Goal: Register for event/course: Sign up to attend an event or enroll in a course

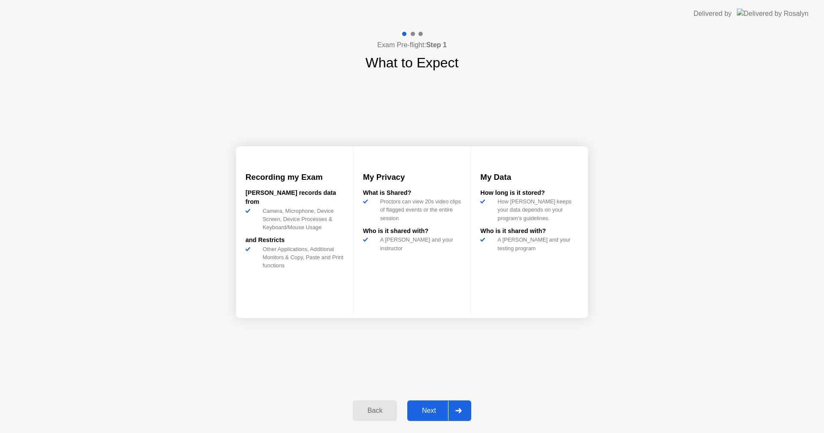
click at [420, 407] on div "Next" at bounding box center [429, 411] width 38 height 8
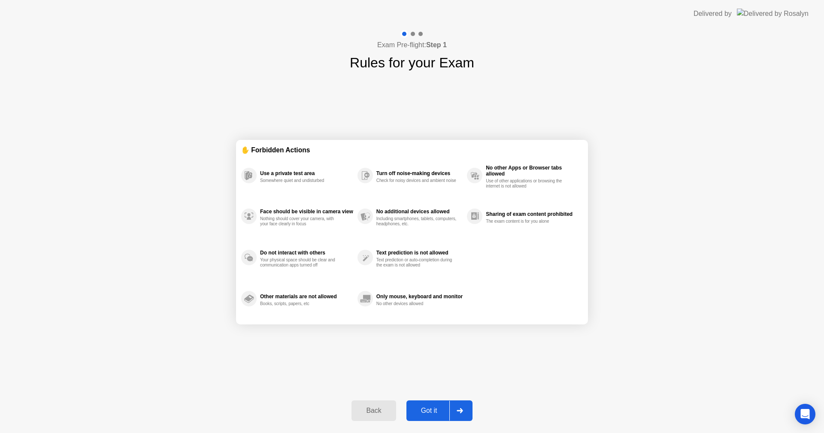
click at [429, 415] on div "Got it" at bounding box center [429, 411] width 40 height 8
select select "**********"
select select "*******"
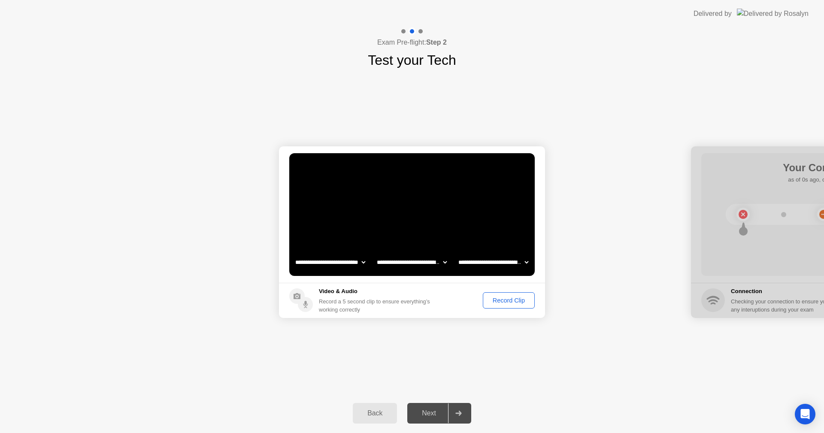
click at [496, 302] on div "Record Clip" at bounding box center [509, 300] width 46 height 7
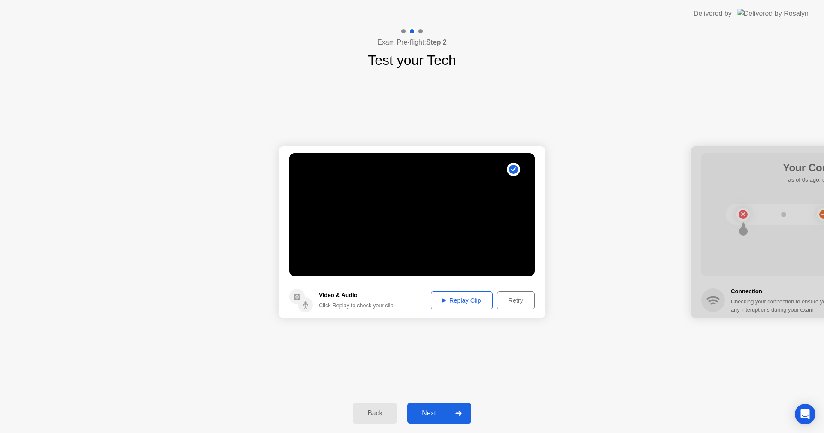
click at [440, 410] on div "Next" at bounding box center [429, 413] width 38 height 8
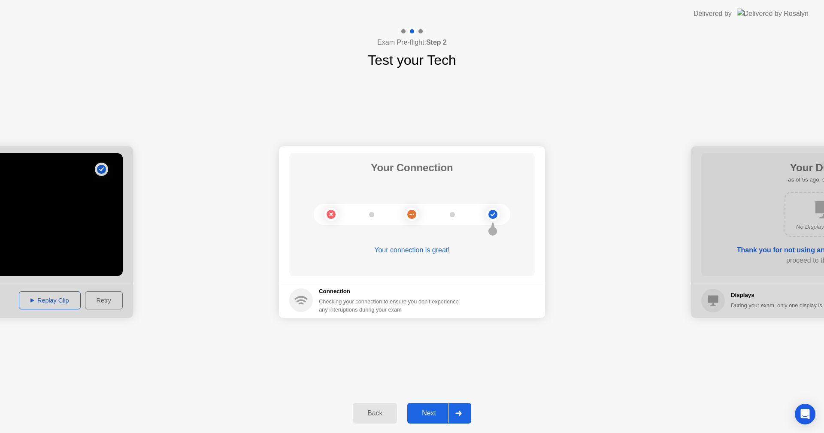
click at [433, 411] on div "Next" at bounding box center [429, 413] width 38 height 8
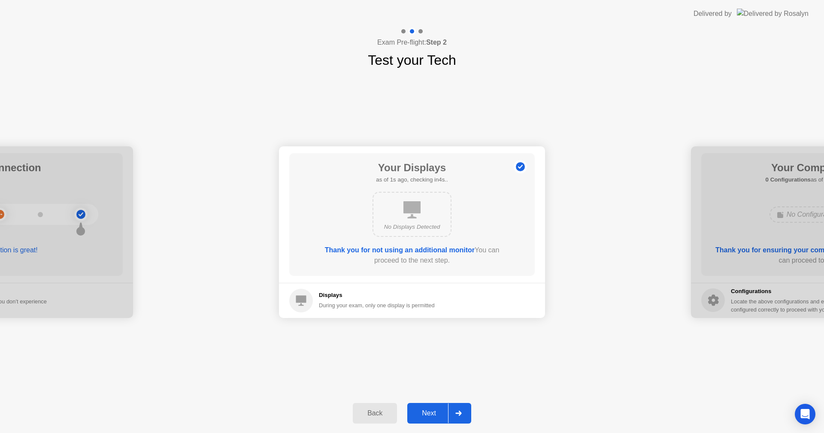
click at [427, 399] on div "Back Next" at bounding box center [412, 413] width 824 height 39
click at [430, 407] on button "Next" at bounding box center [439, 413] width 64 height 21
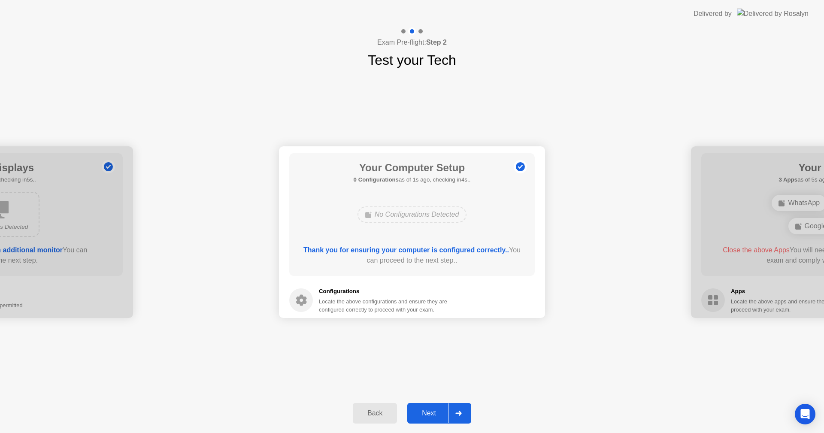
click at [432, 411] on div "Next" at bounding box center [429, 413] width 38 height 8
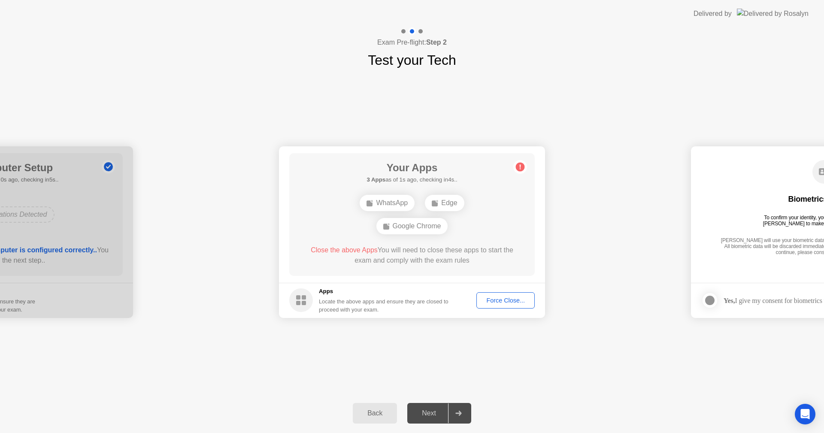
click at [500, 299] on div "Force Close..." at bounding box center [505, 300] width 52 height 7
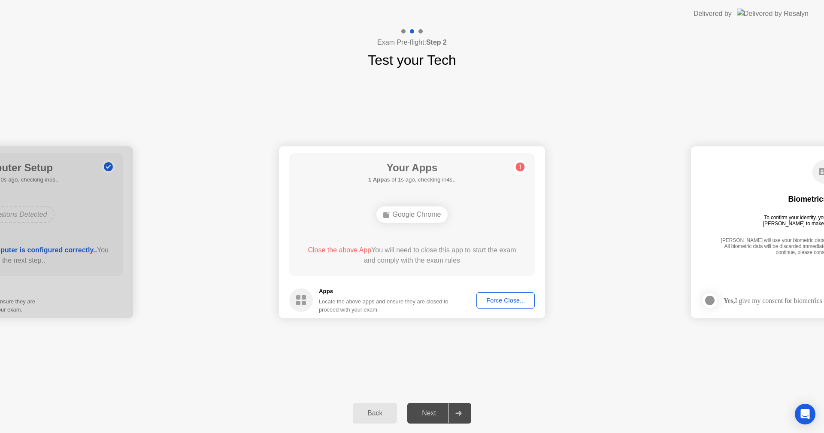
click at [498, 299] on div "Force Close..." at bounding box center [505, 300] width 52 height 7
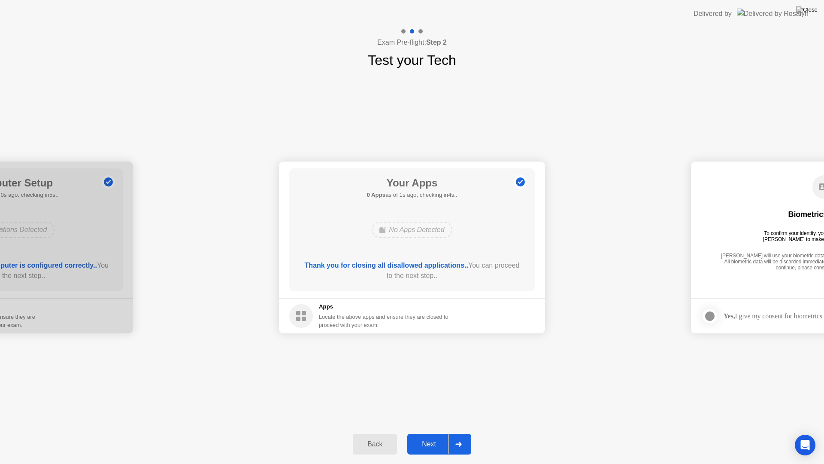
click at [441, 433] on button "Next" at bounding box center [439, 443] width 64 height 21
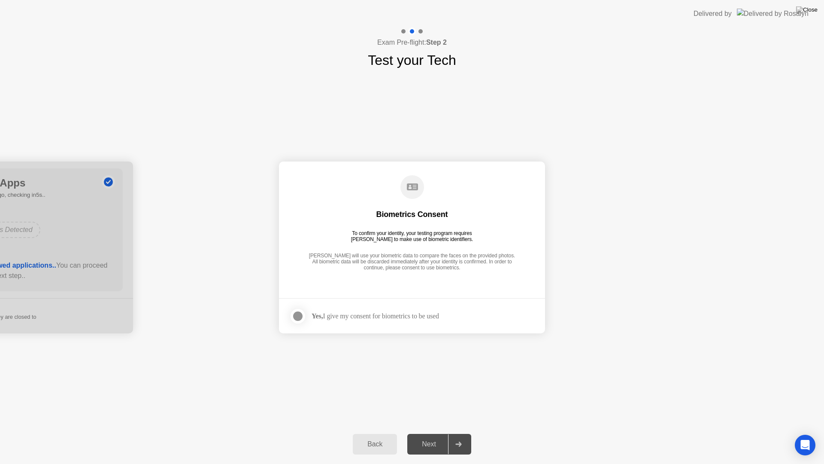
click at [294, 313] on div at bounding box center [298, 316] width 10 height 10
click at [428, 433] on div "Next" at bounding box center [429, 444] width 38 height 8
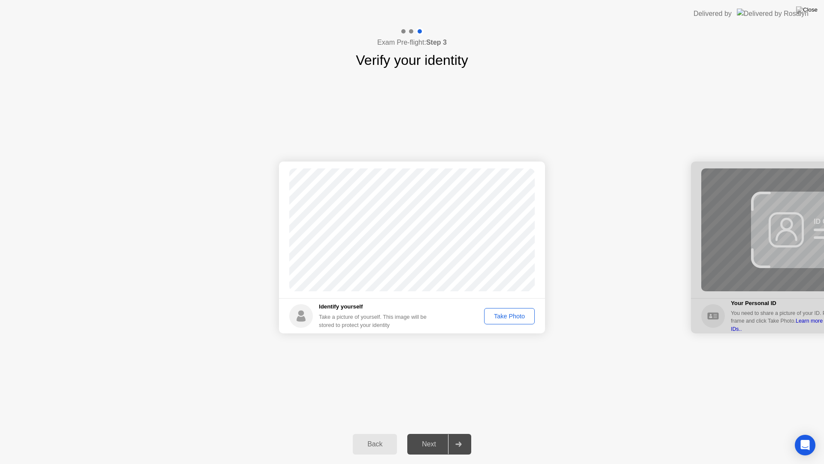
click at [502, 315] on div "Take Photo" at bounding box center [509, 315] width 45 height 7
click at [431, 433] on div "Next" at bounding box center [429, 444] width 38 height 8
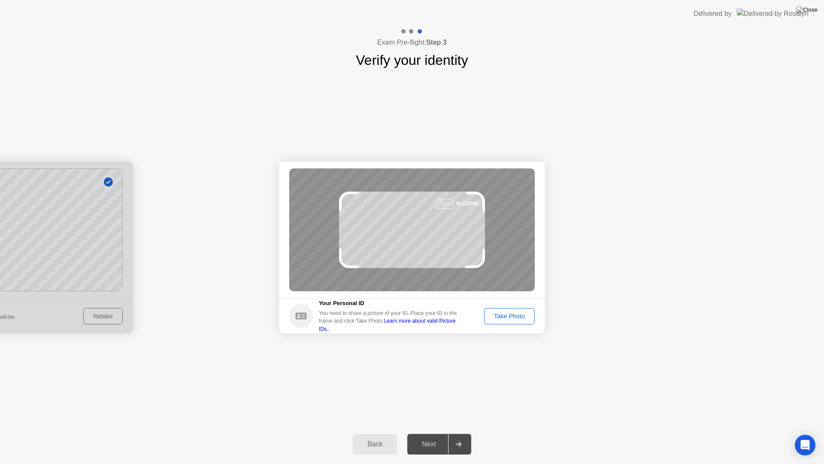
click at [506, 319] on div "Take Photo" at bounding box center [509, 315] width 45 height 7
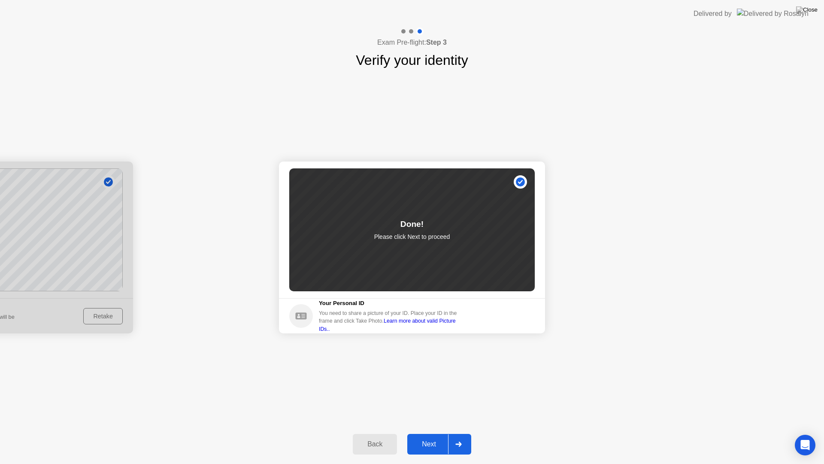
click at [434, 433] on div "Next" at bounding box center [429, 444] width 38 height 8
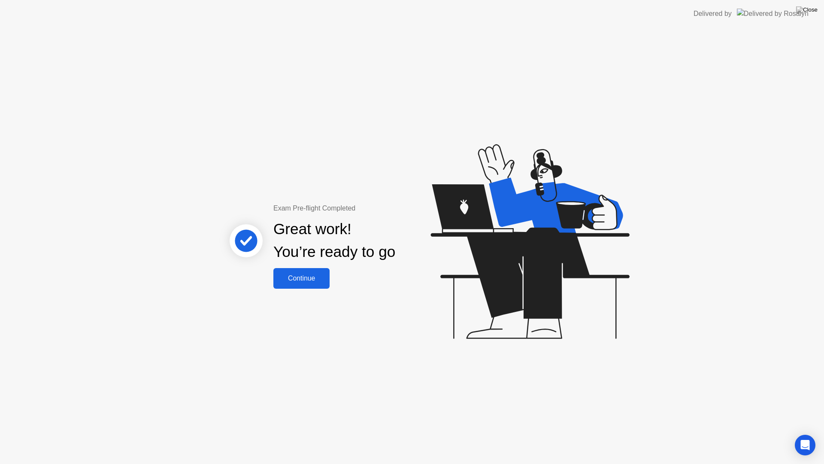
click at [310, 284] on button "Continue" at bounding box center [301, 278] width 56 height 21
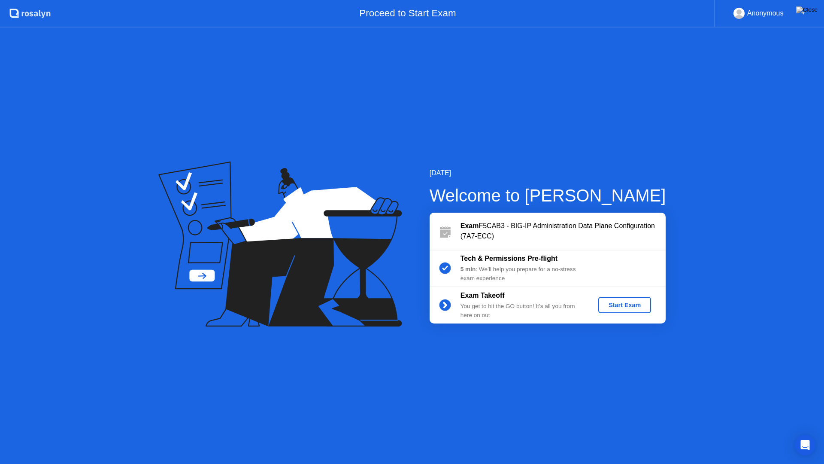
click at [623, 306] on div "Start Exam" at bounding box center [625, 304] width 46 height 7
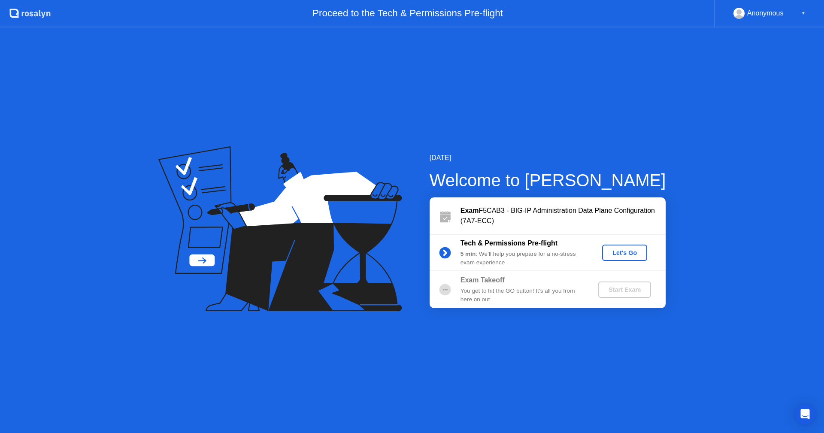
click at [618, 256] on div "Let's Go" at bounding box center [625, 252] width 38 height 7
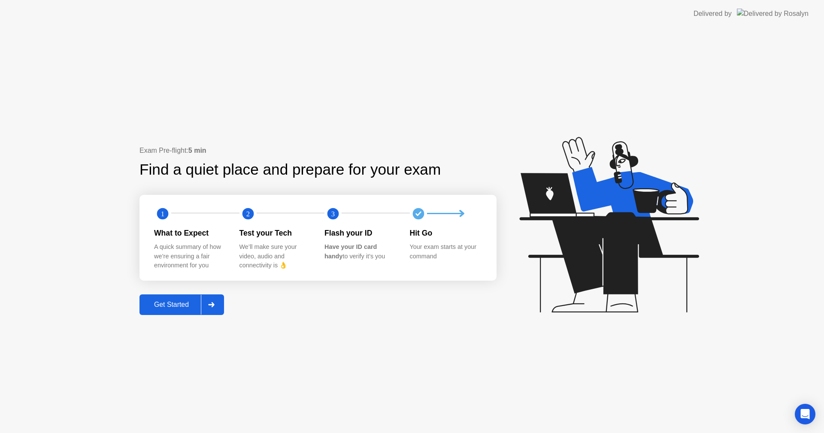
click at [181, 307] on div "Get Started" at bounding box center [171, 305] width 59 height 8
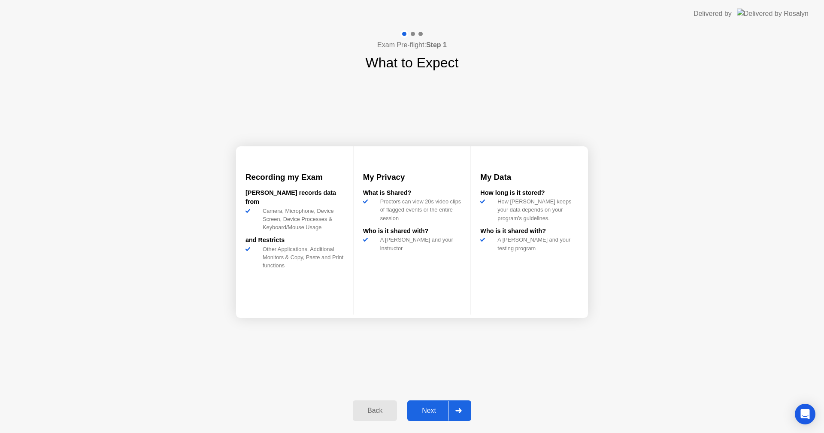
click at [435, 405] on button "Next" at bounding box center [439, 410] width 64 height 21
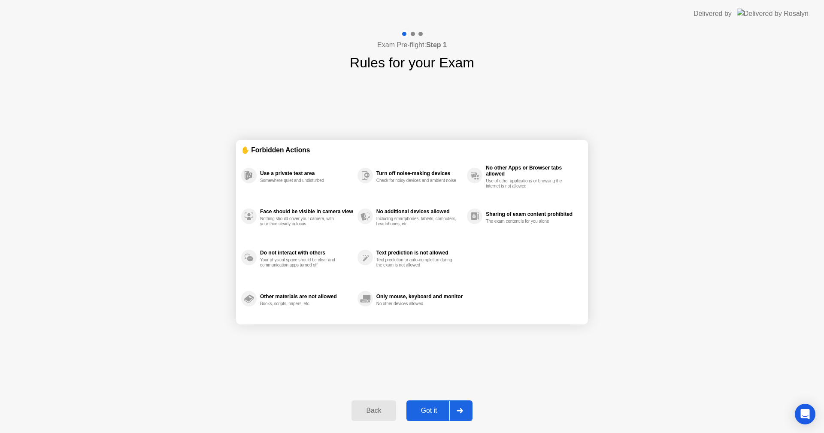
click at [434, 410] on div "Got it" at bounding box center [429, 411] width 40 height 8
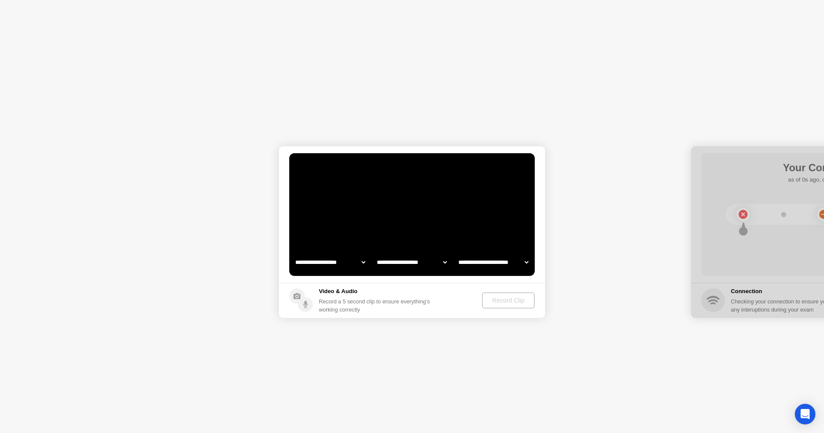
select select "**********"
select select "*******"
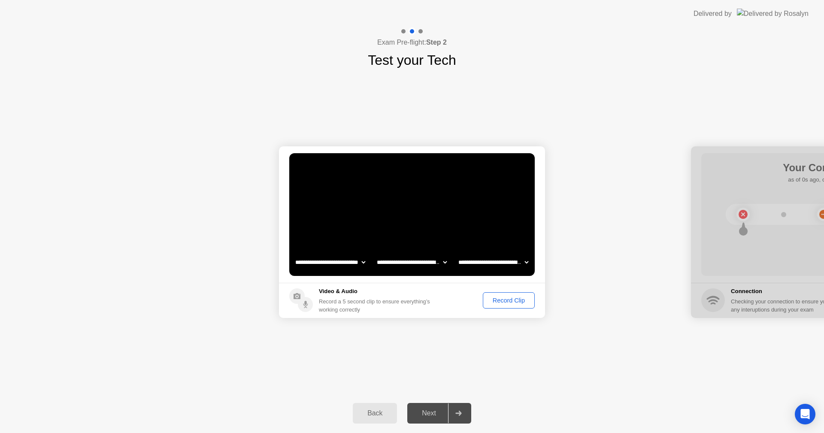
click at [512, 302] on div "Record Clip" at bounding box center [509, 300] width 46 height 7
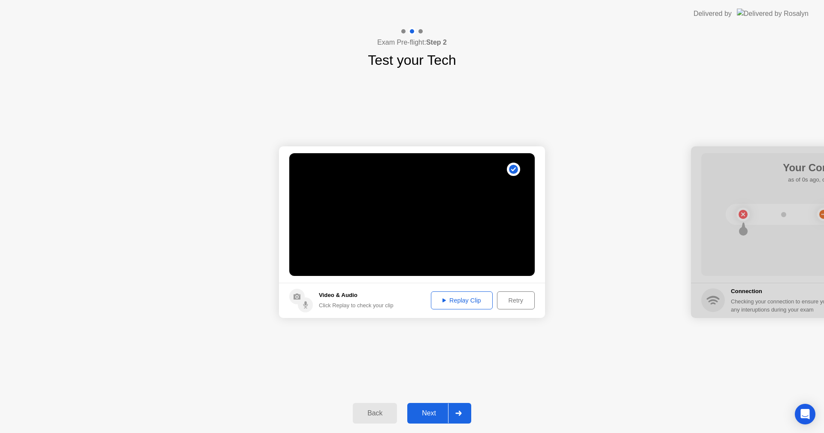
click at [431, 413] on div "Next" at bounding box center [429, 413] width 38 height 8
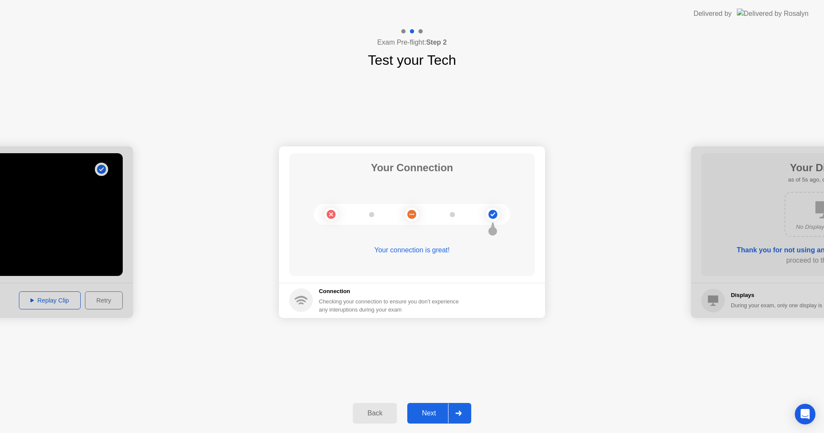
click at [435, 412] on div "Next" at bounding box center [429, 413] width 38 height 8
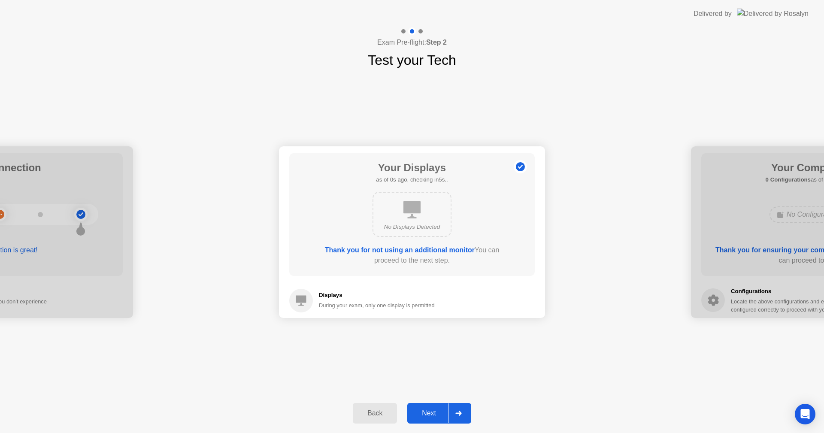
click at [435, 412] on div "Next" at bounding box center [429, 413] width 38 height 8
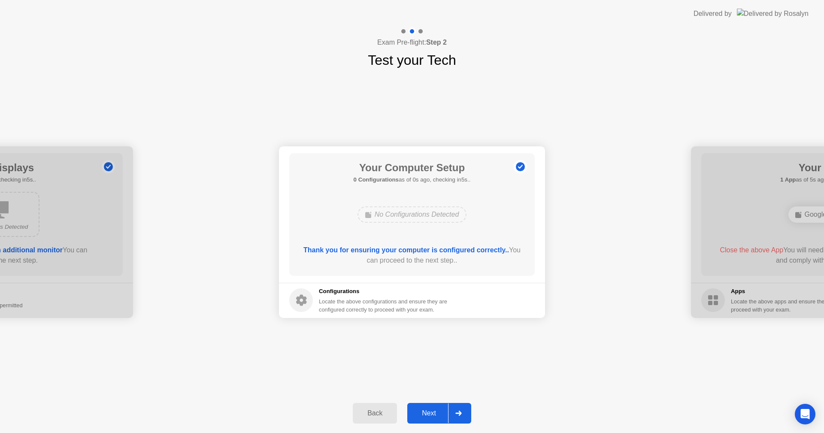
click at [435, 412] on div "Next" at bounding box center [429, 413] width 38 height 8
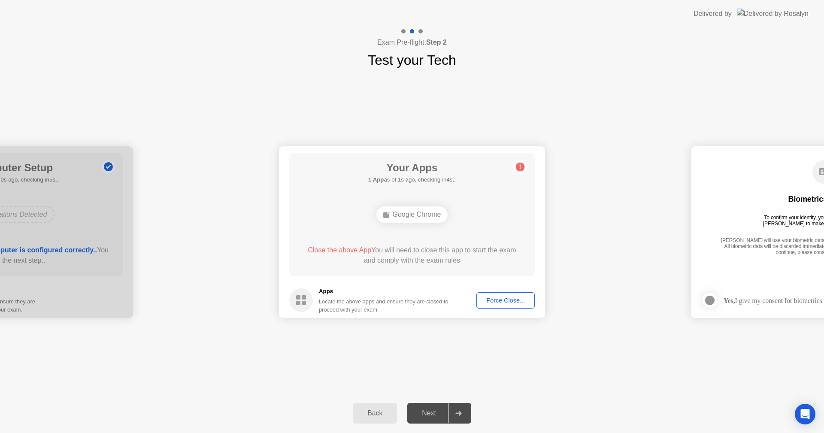
click at [498, 301] on div "Force Close..." at bounding box center [505, 300] width 52 height 7
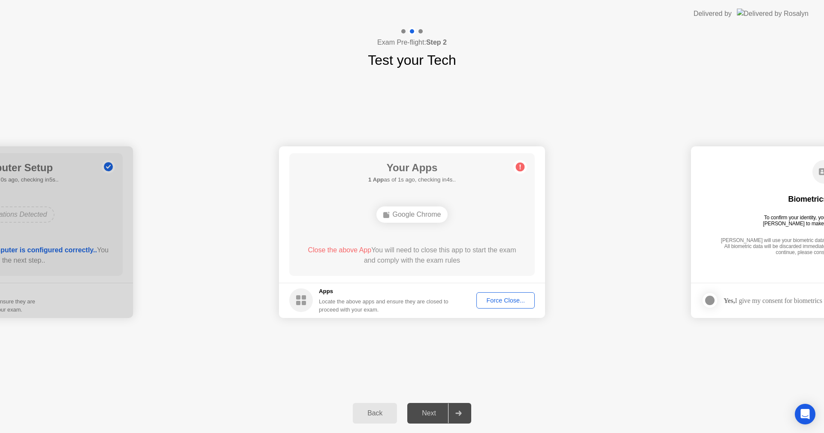
click at [503, 303] on div "Force Close..." at bounding box center [505, 300] width 52 height 7
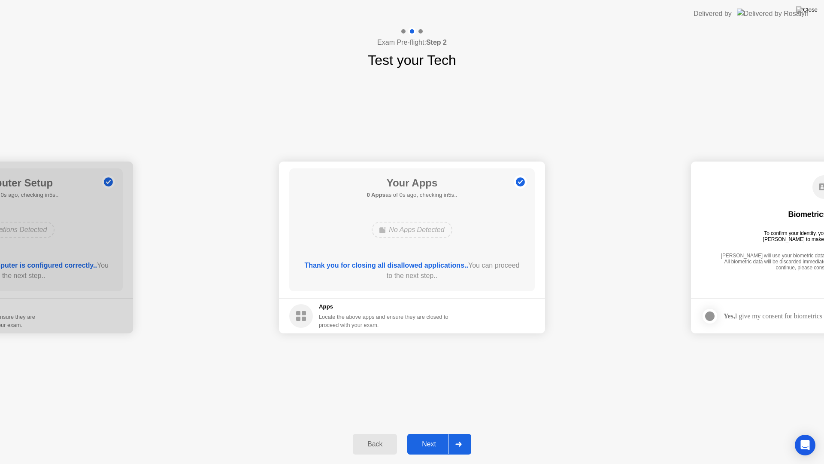
click at [435, 433] on div "Next" at bounding box center [429, 444] width 38 height 8
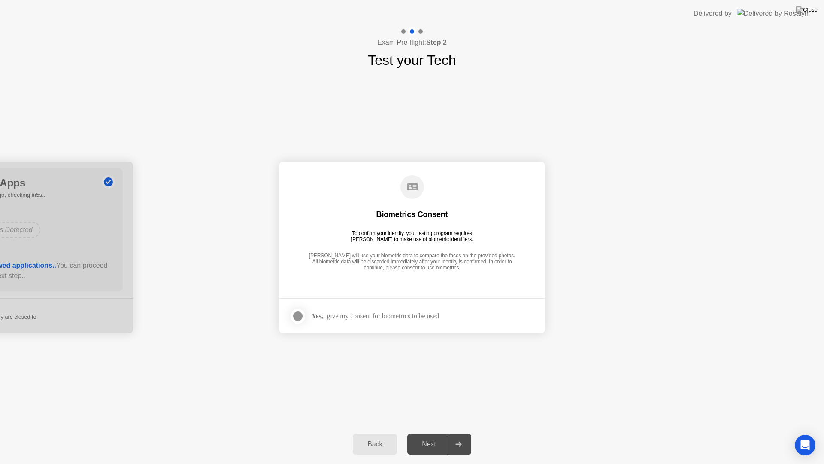
click at [299, 315] on div at bounding box center [298, 316] width 10 height 10
click at [437, 433] on div "Next" at bounding box center [429, 444] width 38 height 8
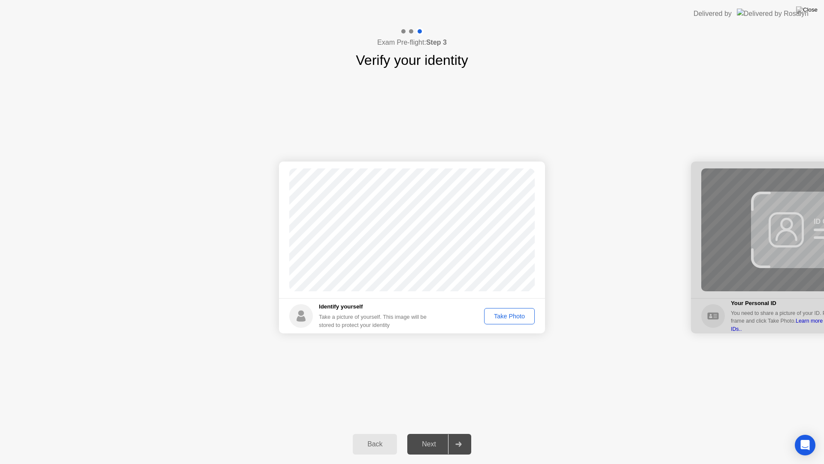
click at [503, 316] on div "Take Photo" at bounding box center [509, 315] width 45 height 7
click at [434, 433] on div "Next" at bounding box center [429, 444] width 38 height 8
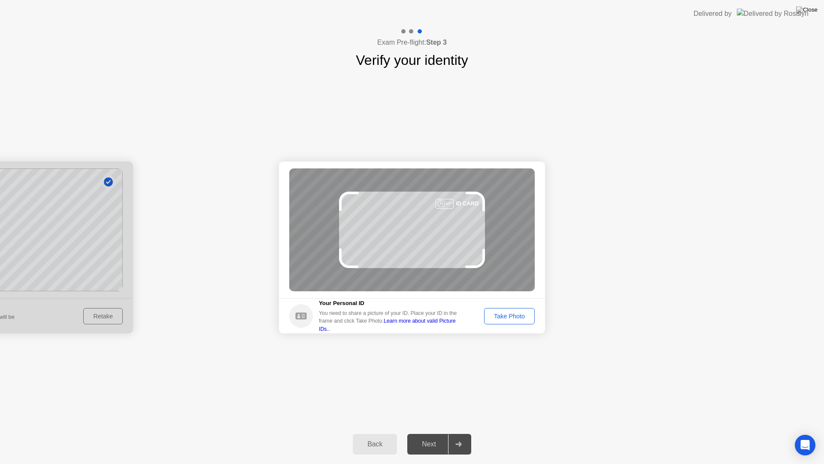
click at [512, 321] on button "Take Photo" at bounding box center [509, 316] width 51 height 16
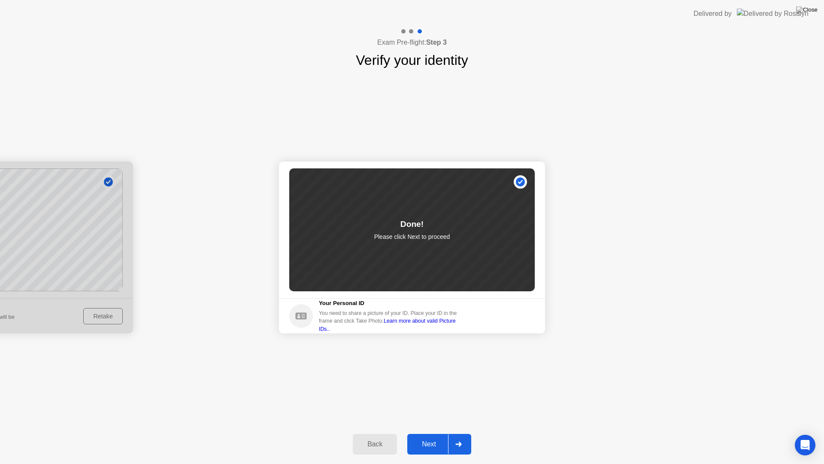
click at [427, 433] on button "Next" at bounding box center [439, 443] width 64 height 21
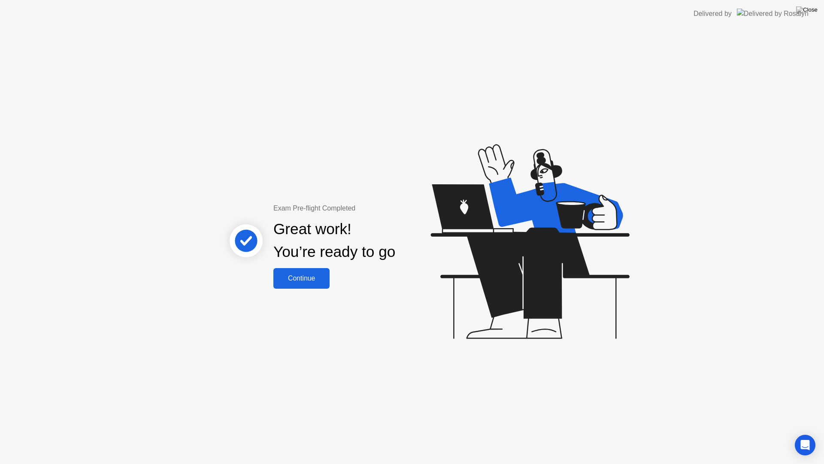
click at [327, 281] on div "Continue" at bounding box center [301, 278] width 51 height 8
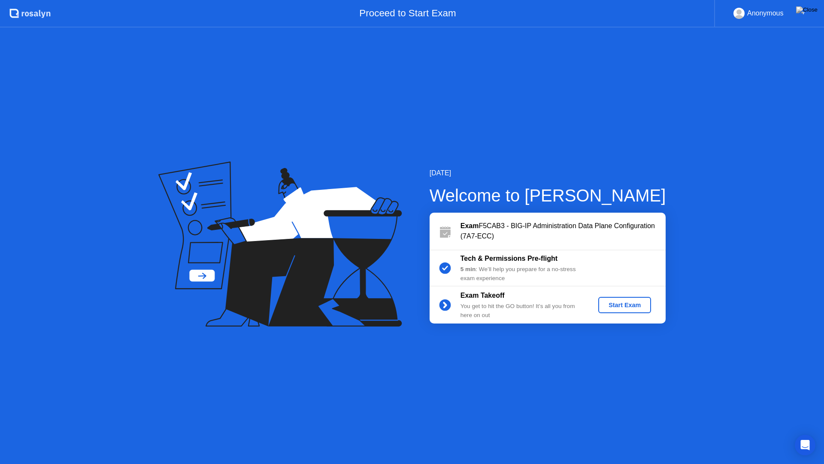
click at [625, 302] on div "Start Exam" at bounding box center [625, 304] width 46 height 7
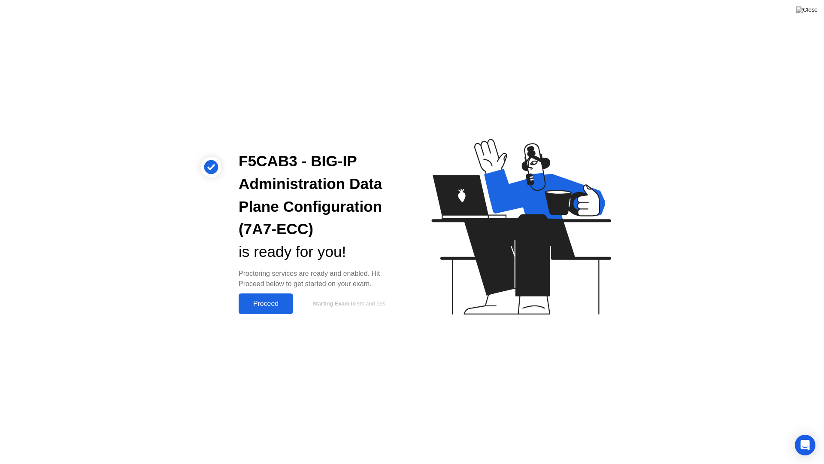
click at [270, 305] on div "Proceed" at bounding box center [265, 304] width 49 height 8
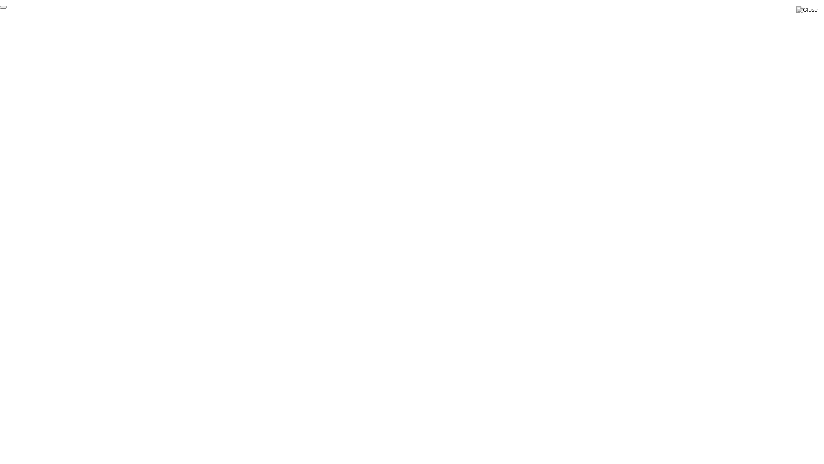
click div "End Proctoring Session"
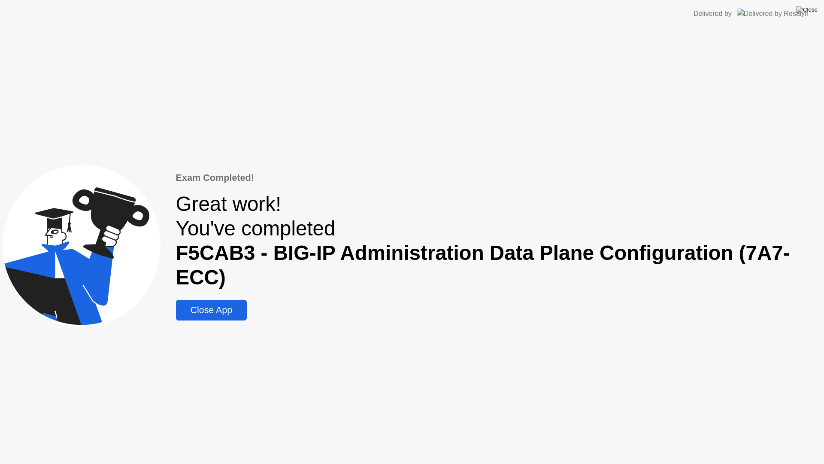
click at [222, 315] on div "Close App" at bounding box center [212, 310] width 66 height 11
